Goal: Task Accomplishment & Management: Complete application form

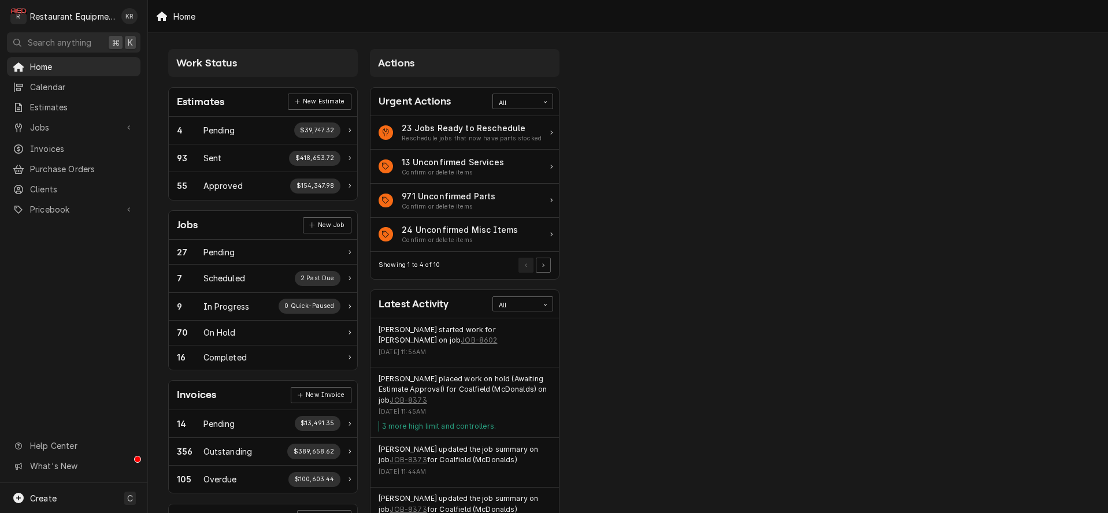
scroll to position [2, 0]
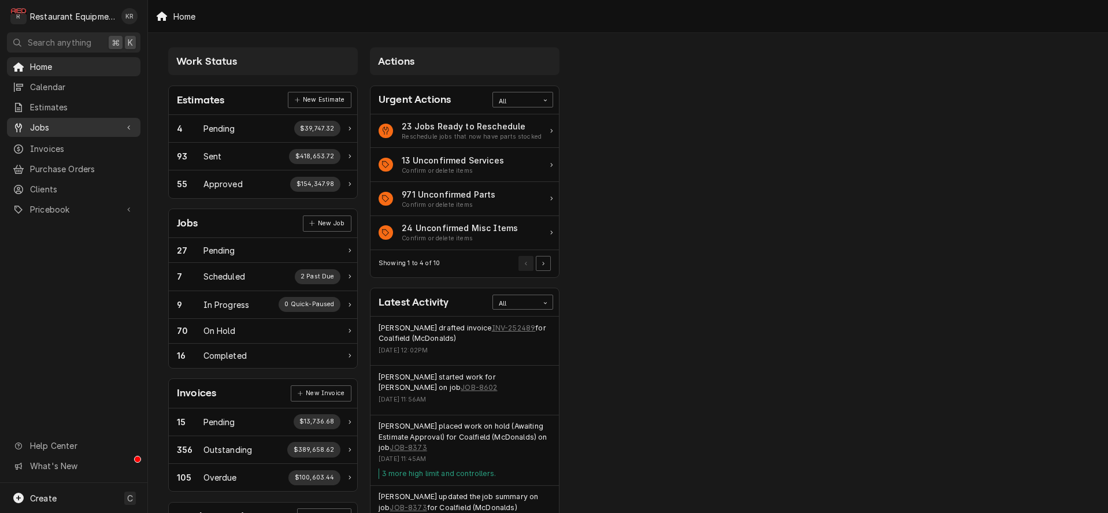
click at [40, 124] on span "Jobs" at bounding box center [73, 127] width 87 height 12
click at [53, 144] on span "Jobs" at bounding box center [82, 148] width 105 height 12
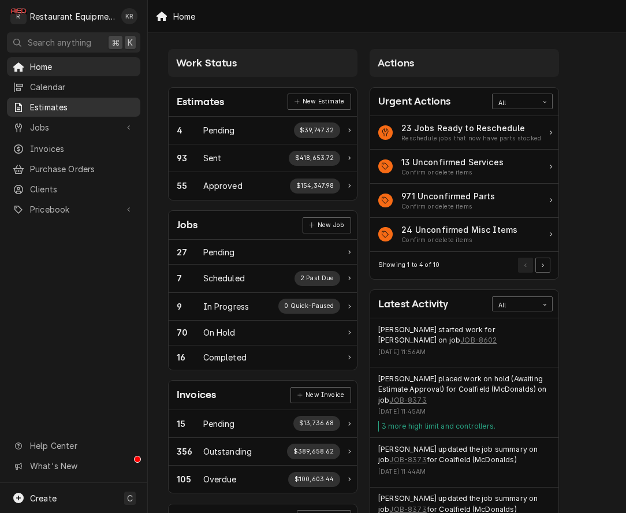
click at [59, 103] on span "Estimates" at bounding box center [82, 107] width 105 height 12
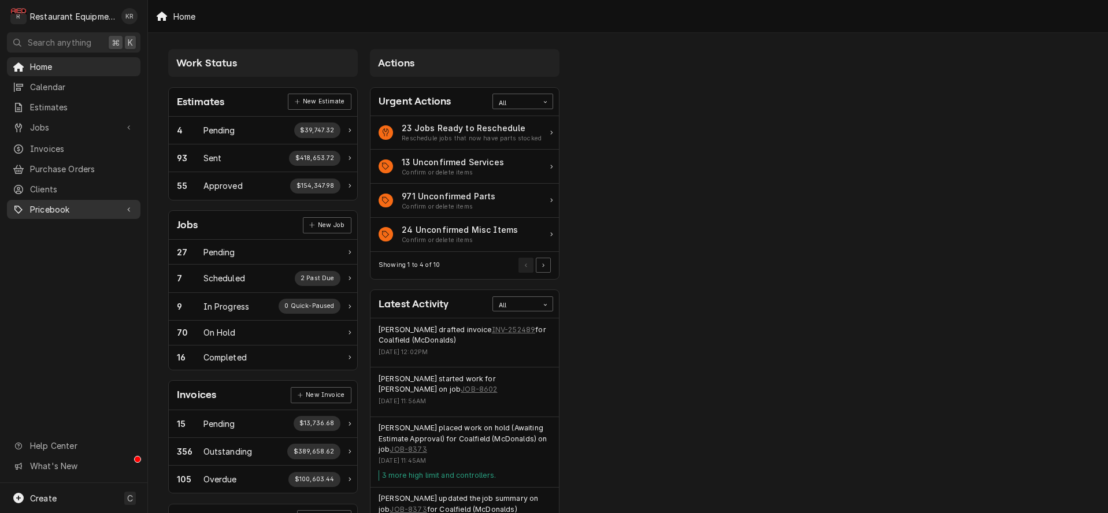
click at [72, 203] on span "Pricebook" at bounding box center [73, 209] width 87 height 12
click at [103, 244] on span "Parts & Materials" at bounding box center [82, 250] width 105 height 12
click at [52, 163] on span "Purchase Orders" at bounding box center [82, 169] width 105 height 12
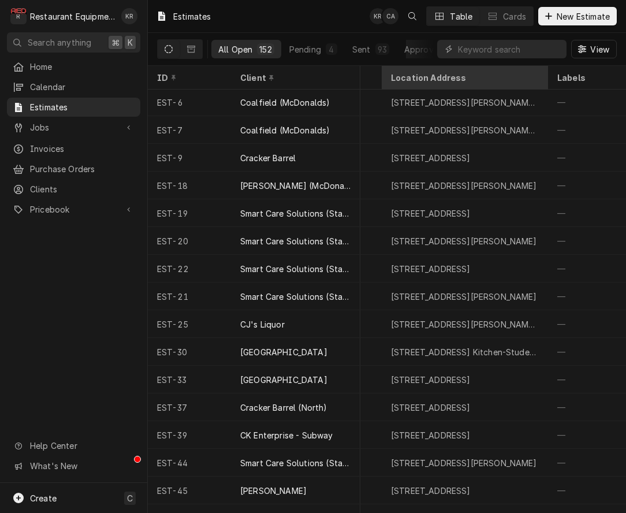
scroll to position [1, 908]
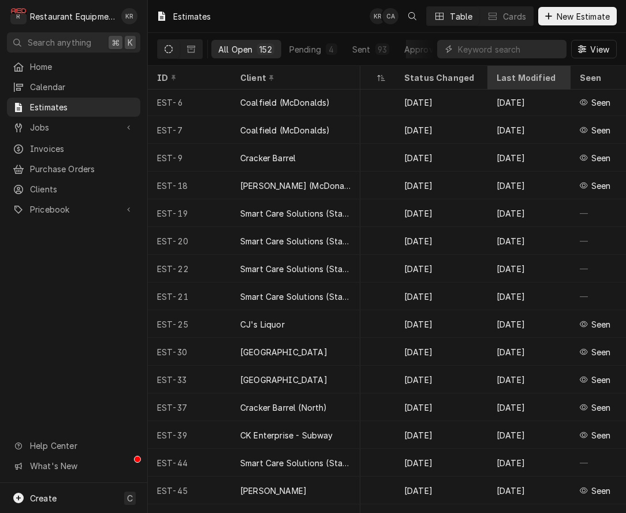
click at [515, 78] on div "Last Modified" at bounding box center [528, 78] width 62 height 12
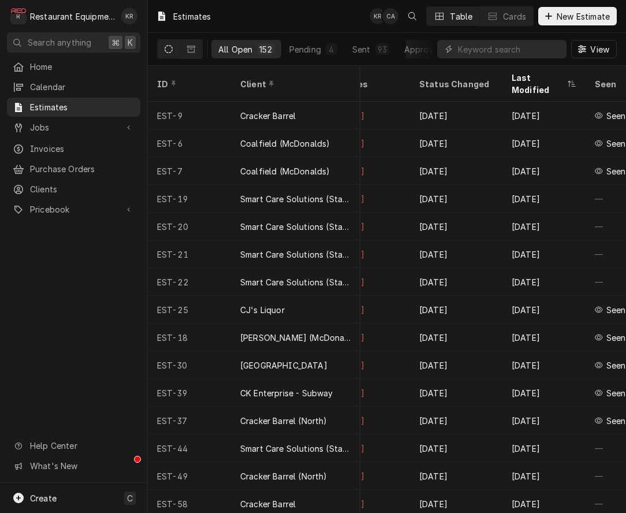
scroll to position [0, 908]
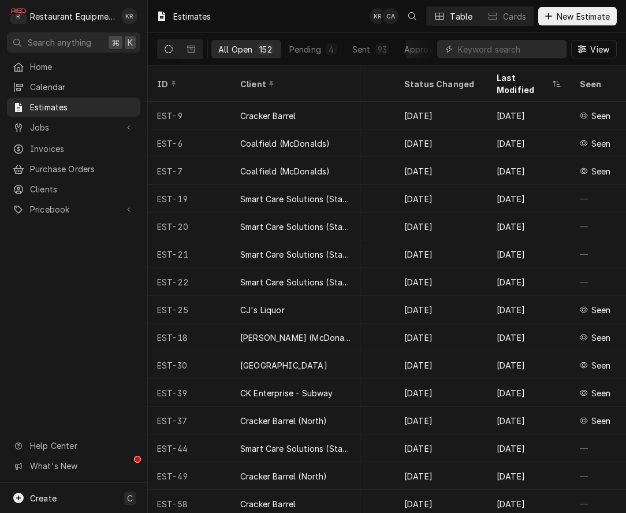
click at [515, 78] on div "Last Modified" at bounding box center [523, 84] width 53 height 24
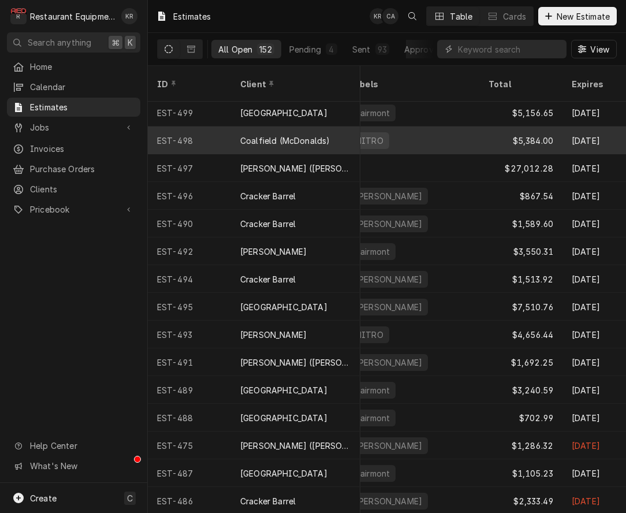
scroll to position [4, 658]
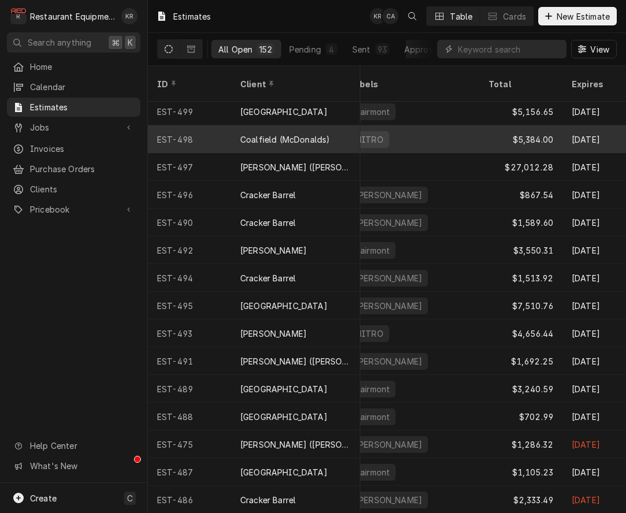
click at [247, 133] on div "Coalfield (McDonalds)" at bounding box center [285, 139] width 90 height 12
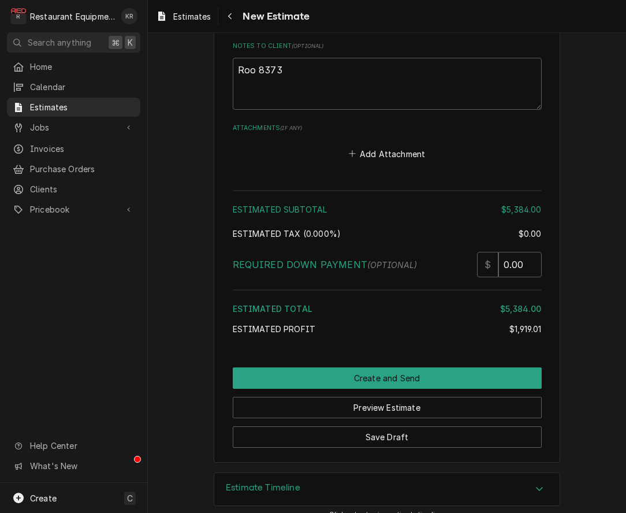
scroll to position [2678, 0]
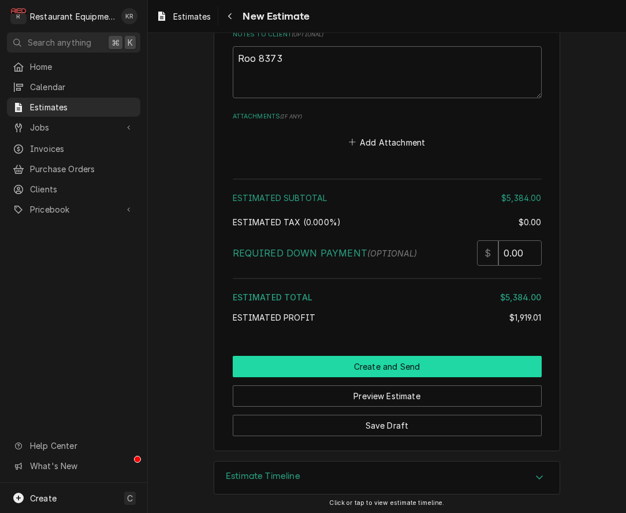
click at [406, 365] on button "Create and Send" at bounding box center [387, 366] width 309 height 21
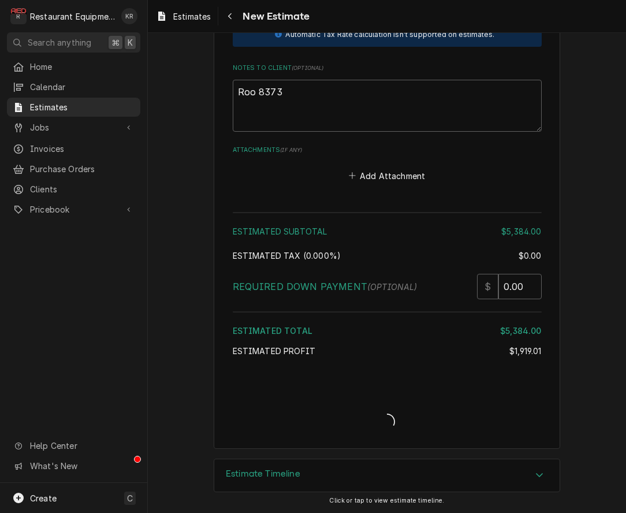
scroll to position [2642, 0]
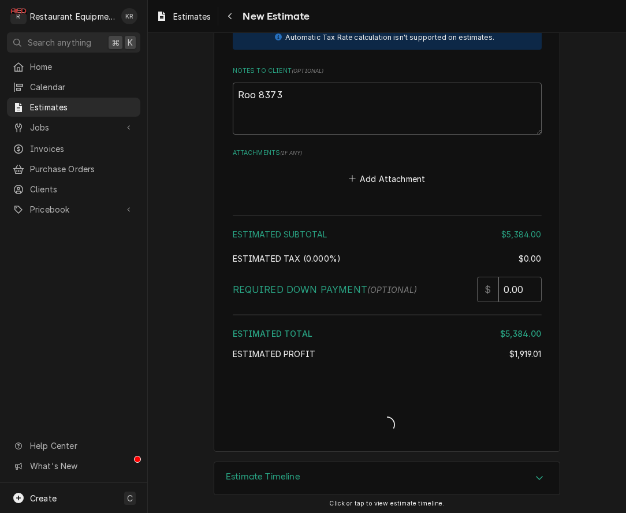
type textarea "x"
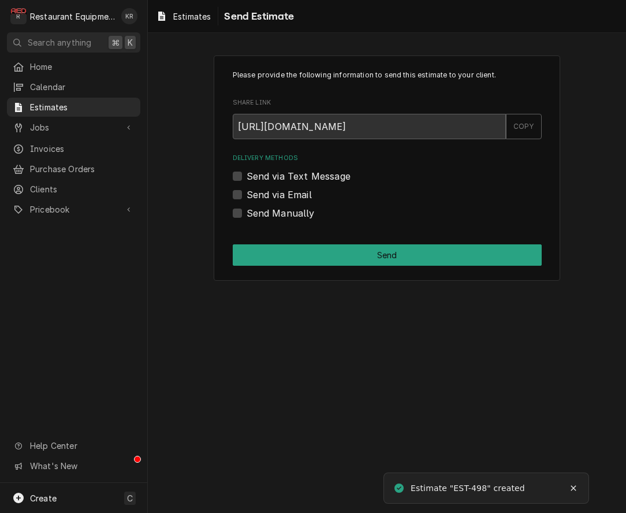
click at [247, 194] on label "Send via Email" at bounding box center [279, 195] width 65 height 14
click at [247, 194] on input "Send via Email" at bounding box center [401, 200] width 309 height 25
checkbox input "true"
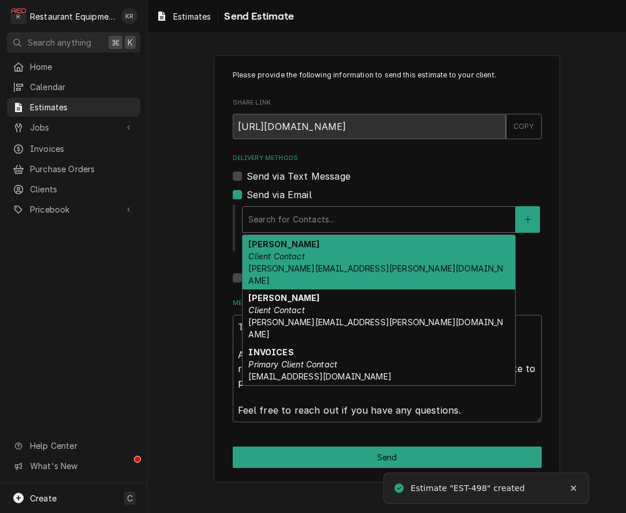
click at [275, 221] on div "Delivery Methods" at bounding box center [378, 219] width 261 height 21
type textarea "x"
type input "c"
type textarea "x"
type input "co"
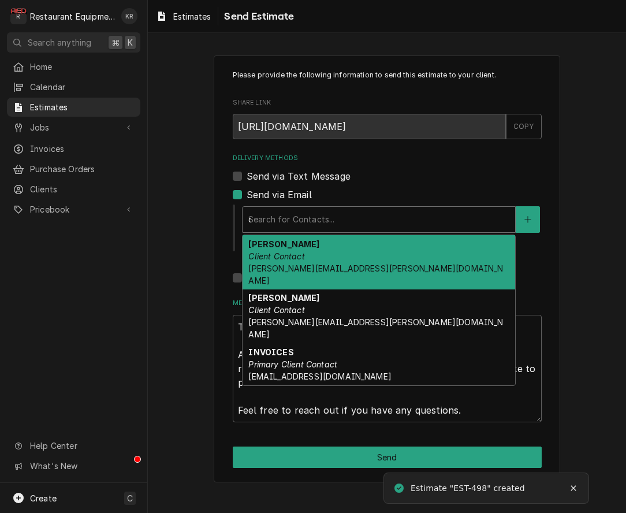
type textarea "x"
type input "con"
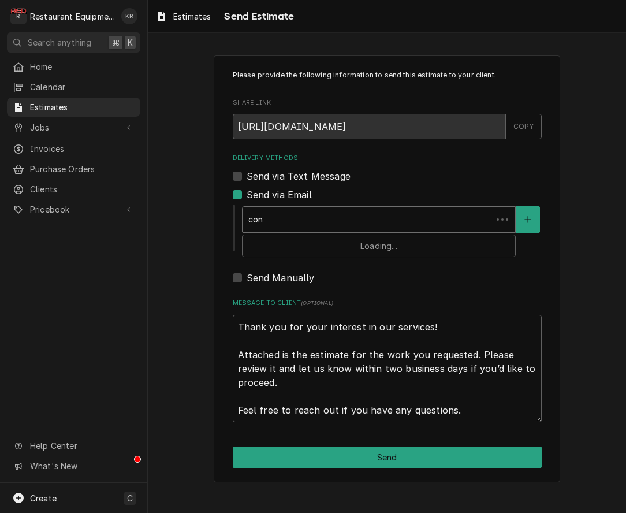
type textarea "x"
type input "co"
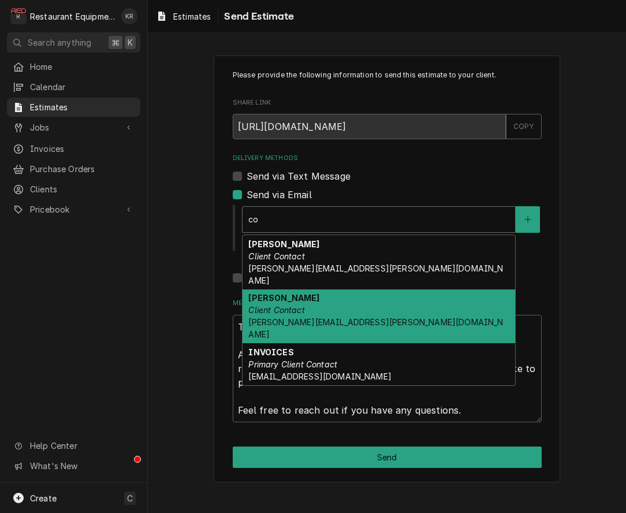
drag, startPoint x: 289, startPoint y: 298, endPoint x: 313, endPoint y: 256, distance: 48.4
click at [289, 305] on em "Client Contact" at bounding box center [276, 310] width 56 height 10
type textarea "x"
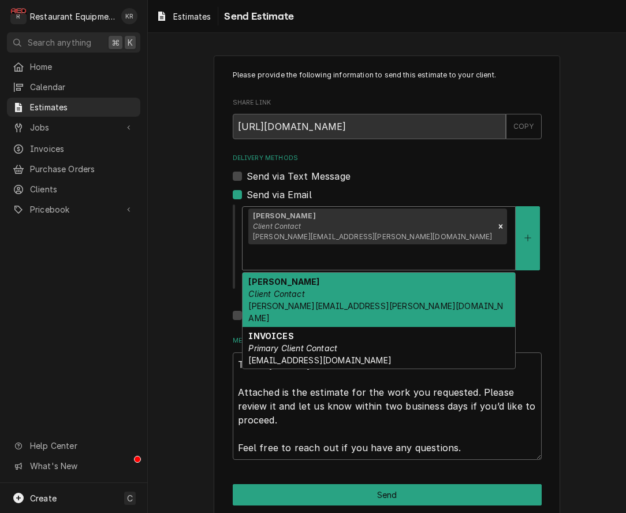
click at [251, 248] on input "Delivery Methods" at bounding box center [249, 257] width 2 height 18
click at [369, 273] on div "Chris Connolly Client Contact chris.connolly@partners.mcd.com" at bounding box center [379, 300] width 273 height 54
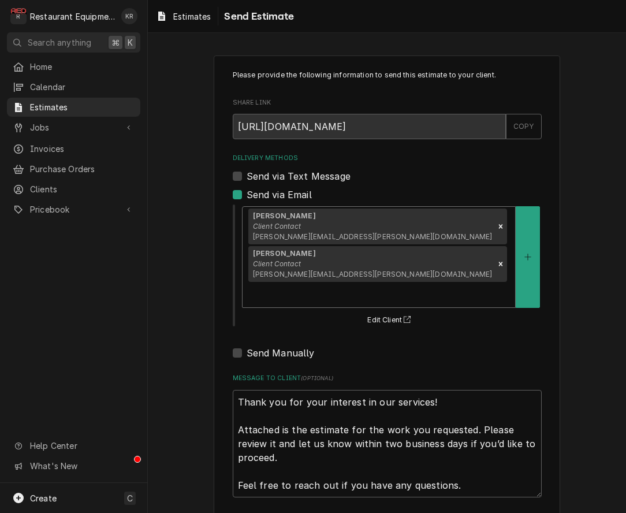
type textarea "x"
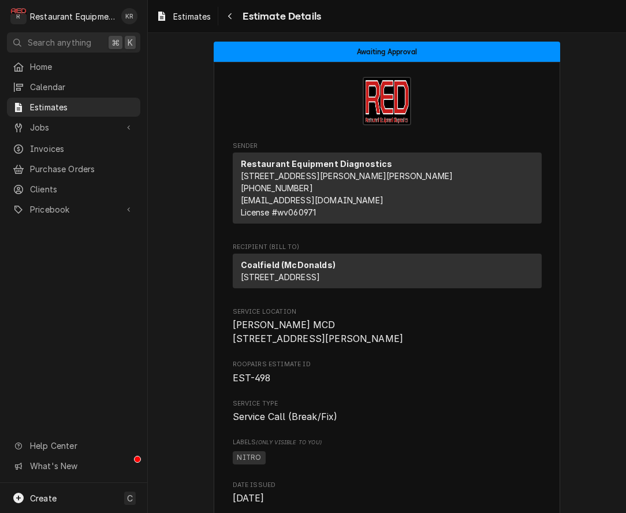
click at [434, 31] on div "Estimates Estimate Details" at bounding box center [387, 16] width 478 height 32
